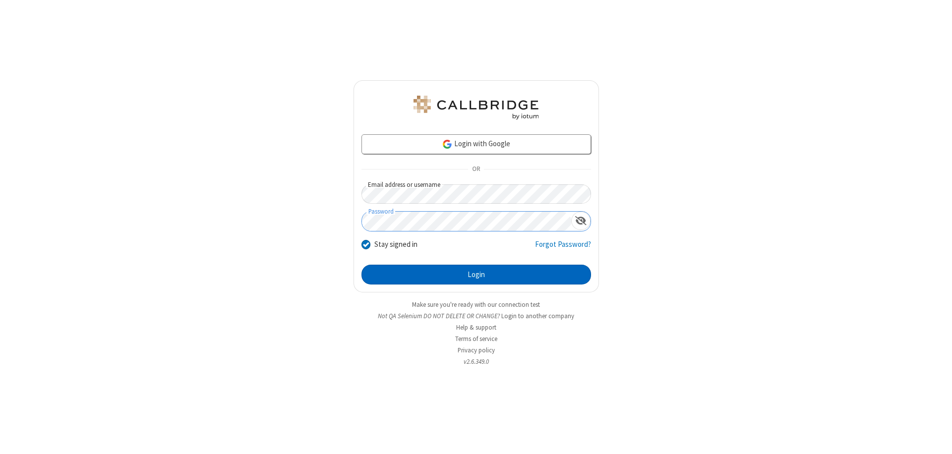
click at [476, 275] on button "Login" at bounding box center [475, 275] width 229 height 20
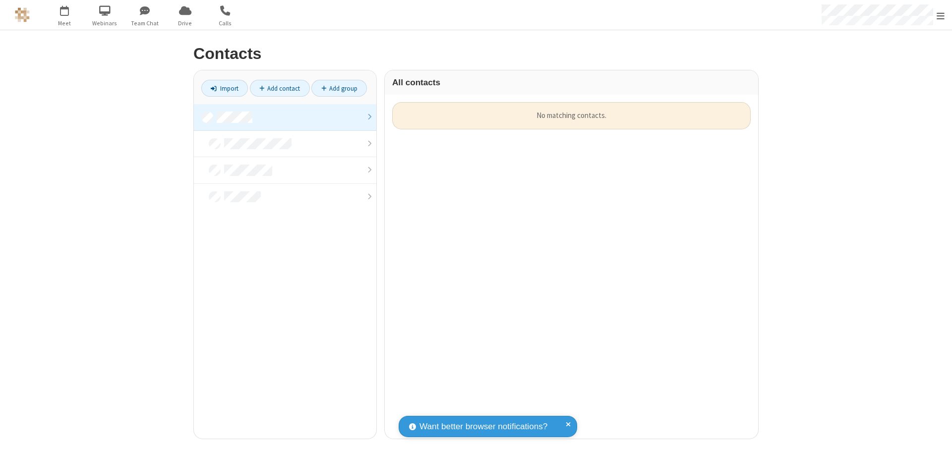
scroll to position [337, 366]
click at [285, 117] on link at bounding box center [285, 117] width 182 height 27
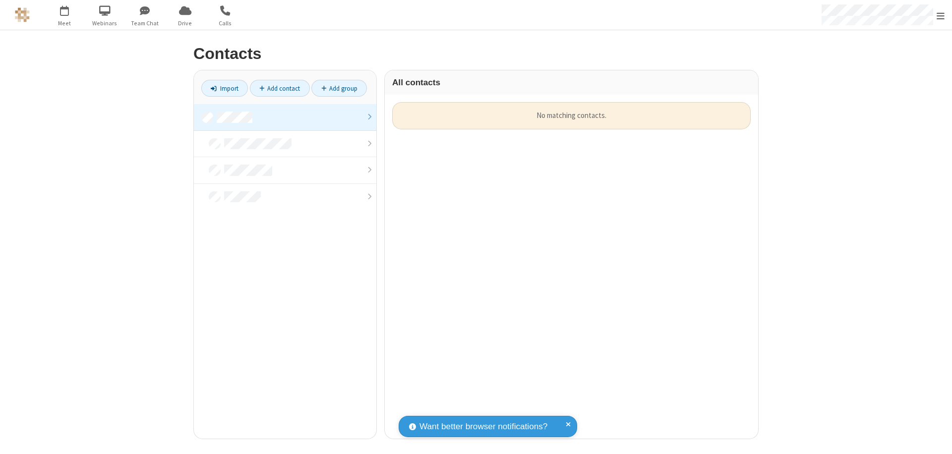
click at [285, 117] on link at bounding box center [285, 117] width 182 height 27
